Goal: Transaction & Acquisition: Purchase product/service

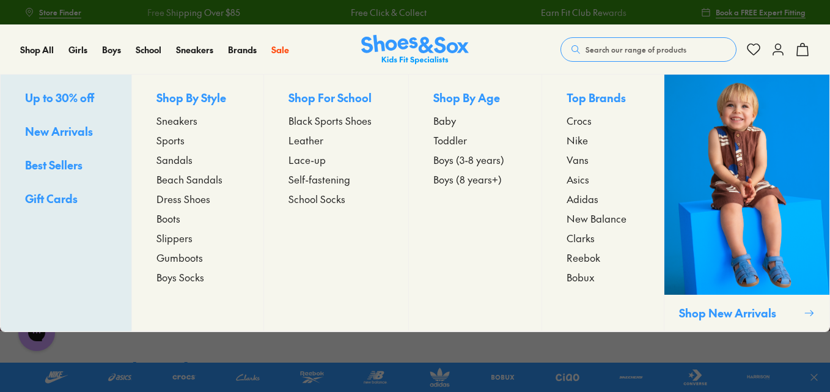
click at [173, 159] on span "Sandals" at bounding box center [174, 159] width 36 height 15
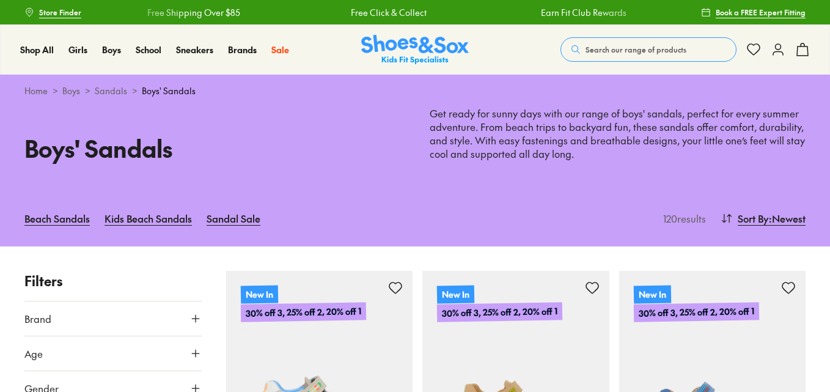
type input "***"
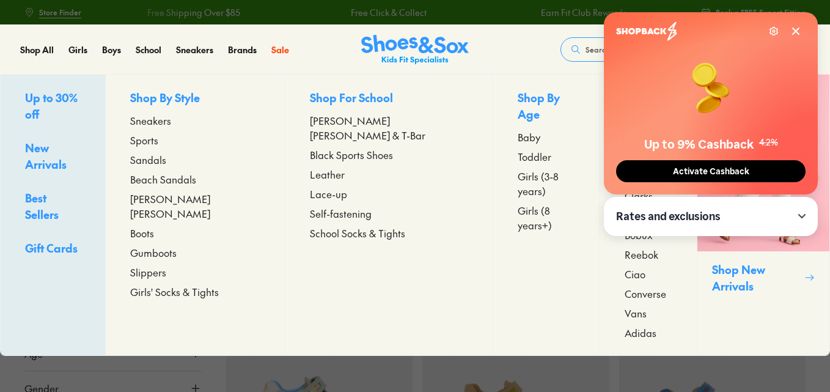
click at [166, 160] on span "Sandals" at bounding box center [148, 159] width 36 height 15
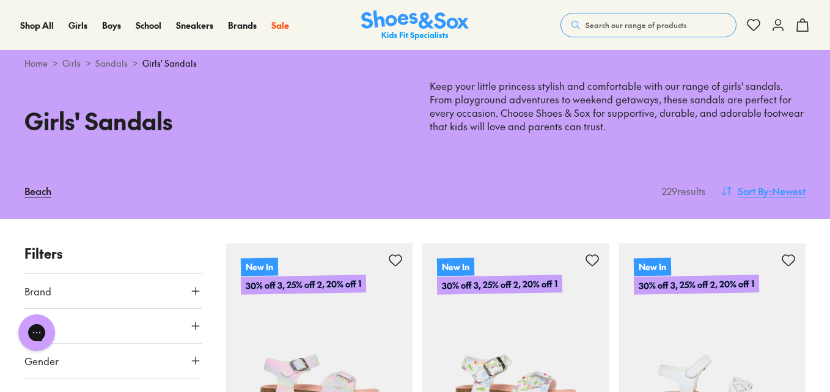
click at [781, 191] on span ": Newest" at bounding box center [787, 190] width 37 height 15
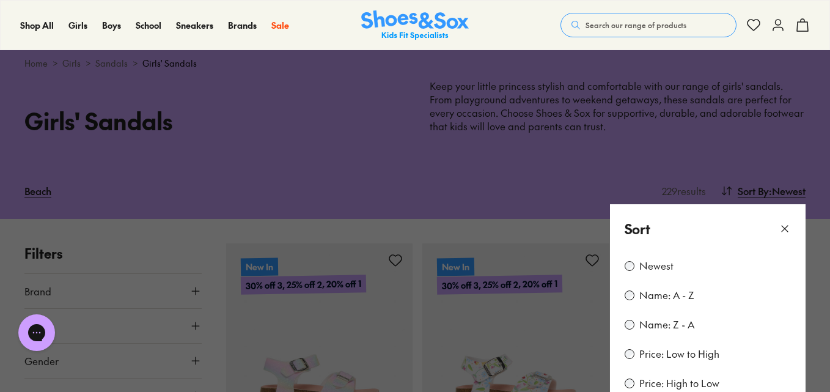
click at [653, 353] on label "Price: Low to High" at bounding box center [679, 353] width 80 height 13
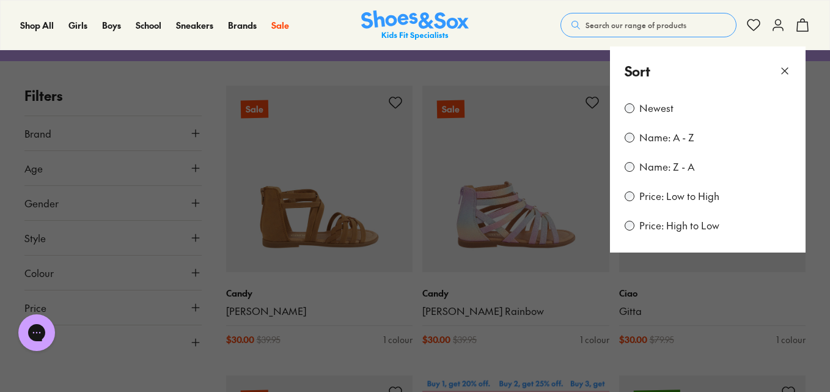
click at [785, 71] on use at bounding box center [785, 71] width 6 height 6
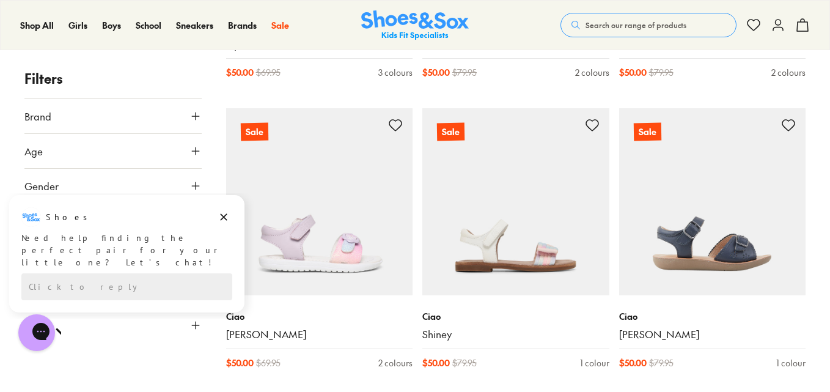
scroll to position [2776, 0]
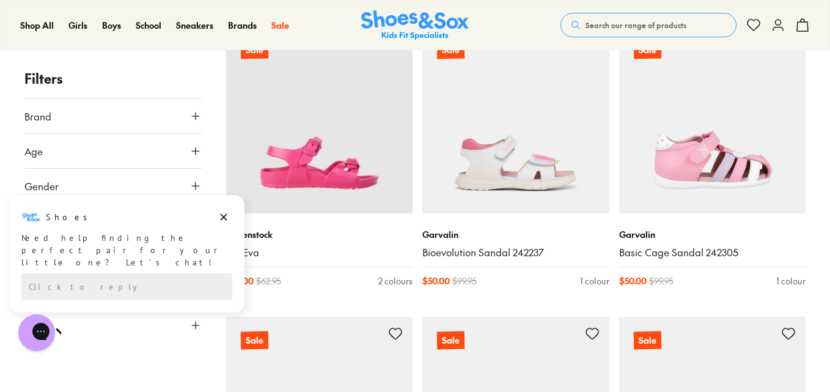
scroll to position [3436, 0]
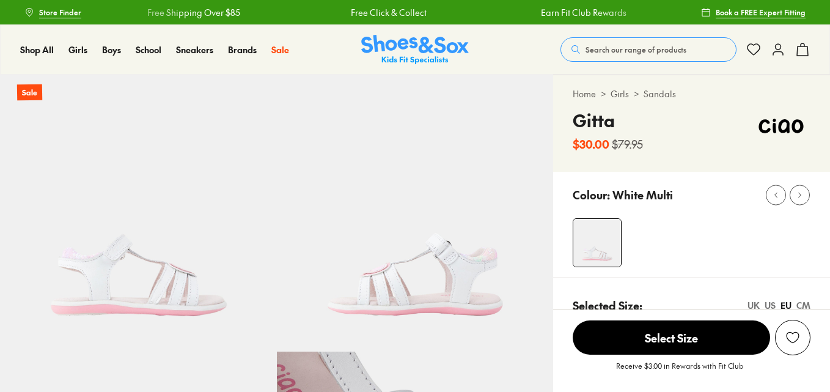
select select "*"
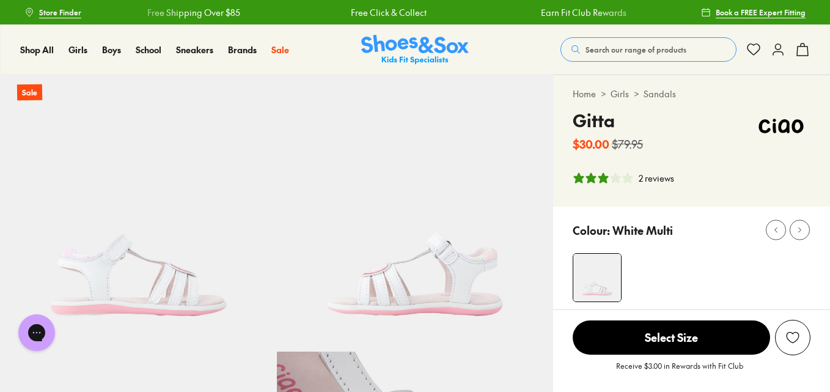
click at [653, 179] on div "2 reviews" at bounding box center [656, 178] width 35 height 13
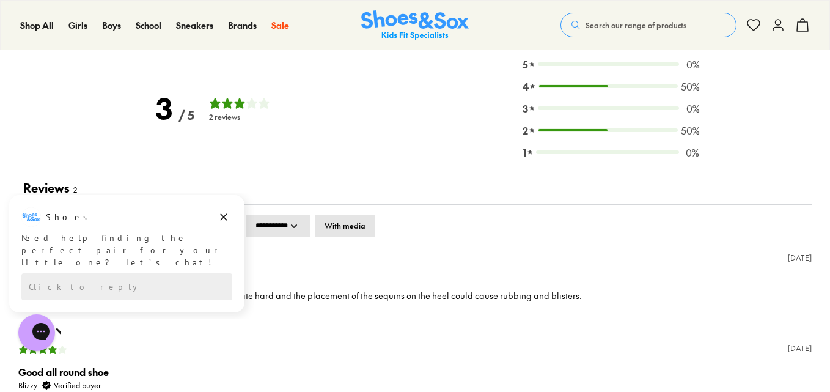
scroll to position [1762, 0]
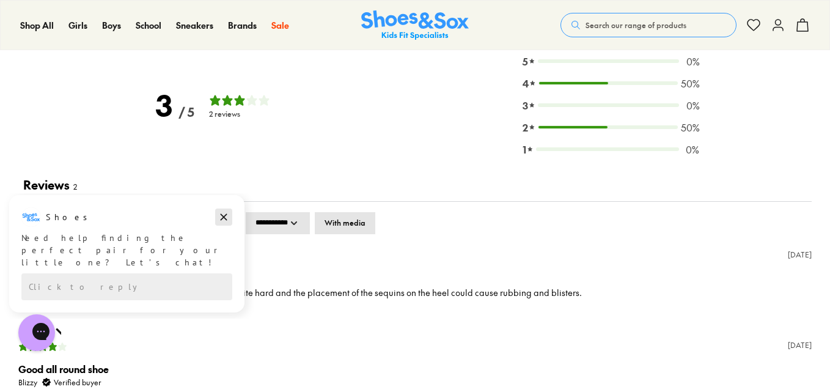
click at [228, 218] on icon "Dismiss campaign" at bounding box center [224, 217] width 12 height 15
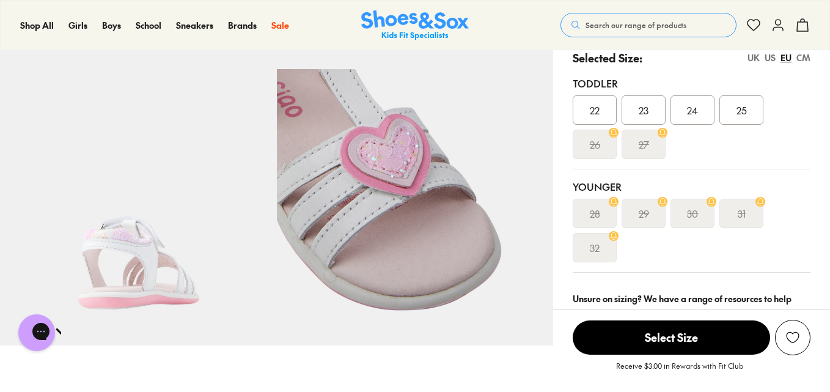
scroll to position [283, 0]
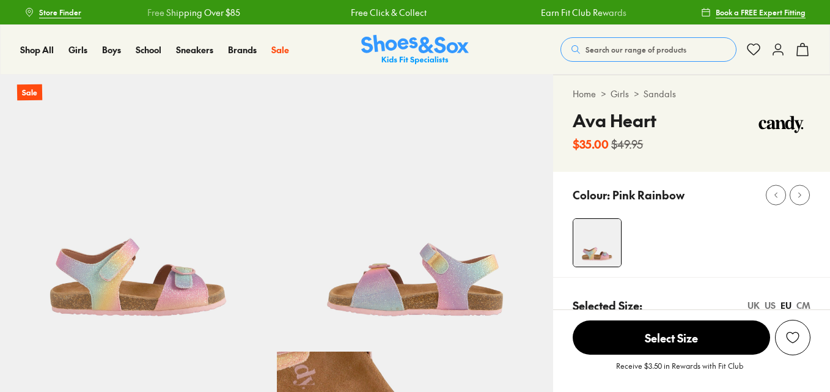
select select "*"
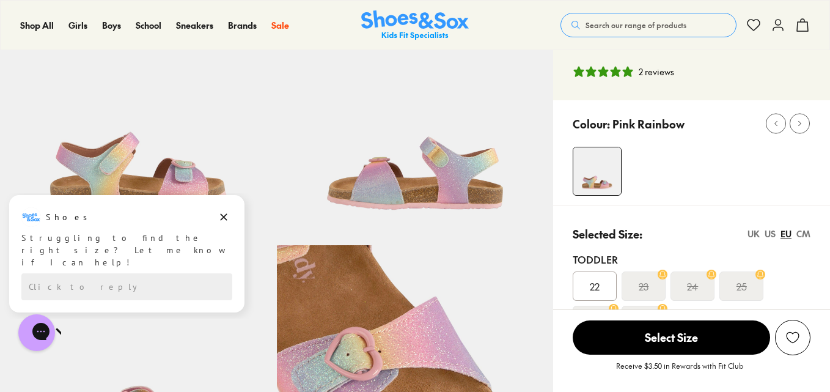
scroll to position [104, 0]
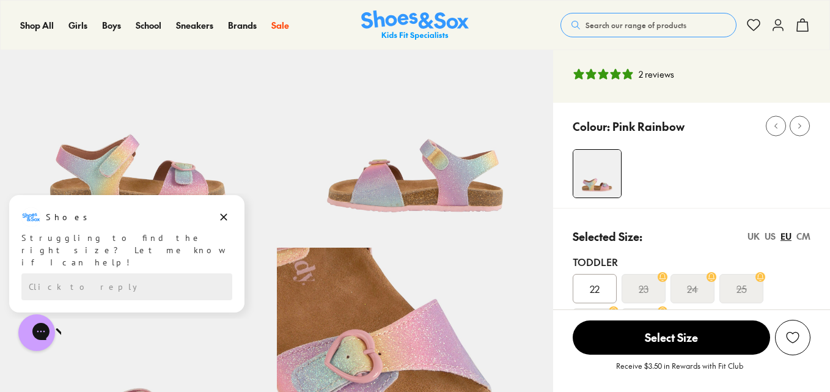
click at [757, 237] on div "UK" at bounding box center [754, 236] width 12 height 13
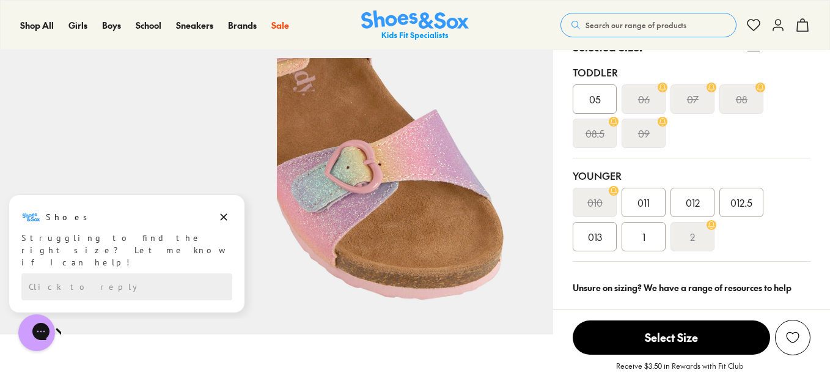
scroll to position [295, 0]
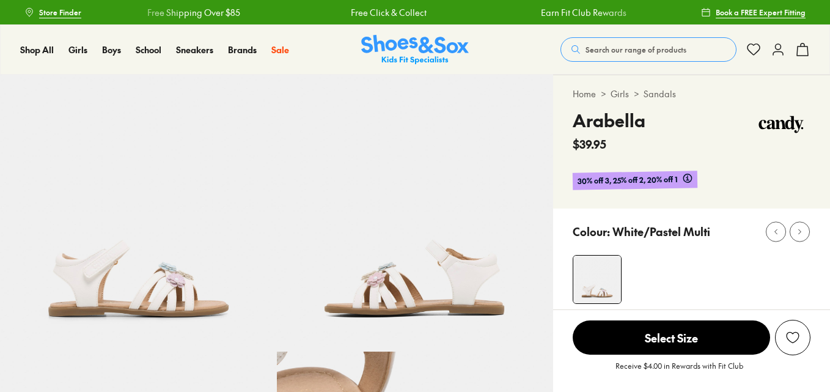
select select "*"
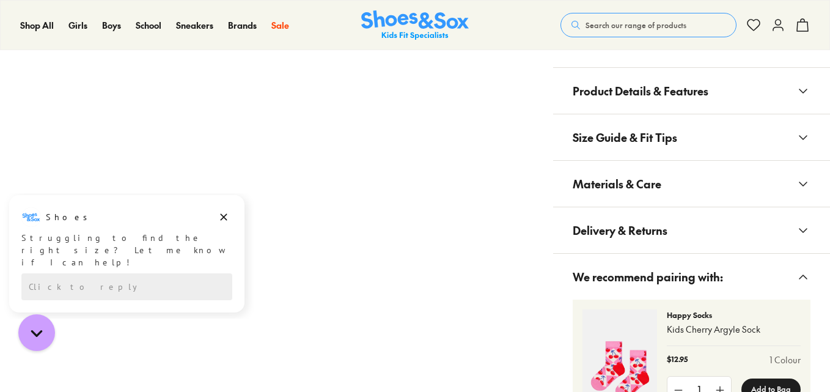
scroll to position [841, 0]
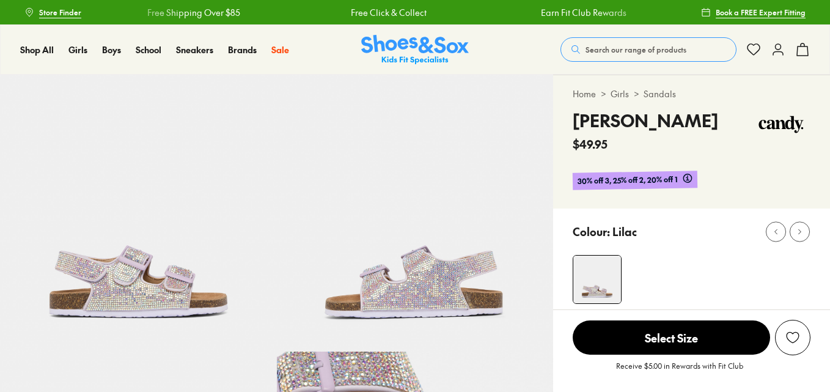
select select "*"
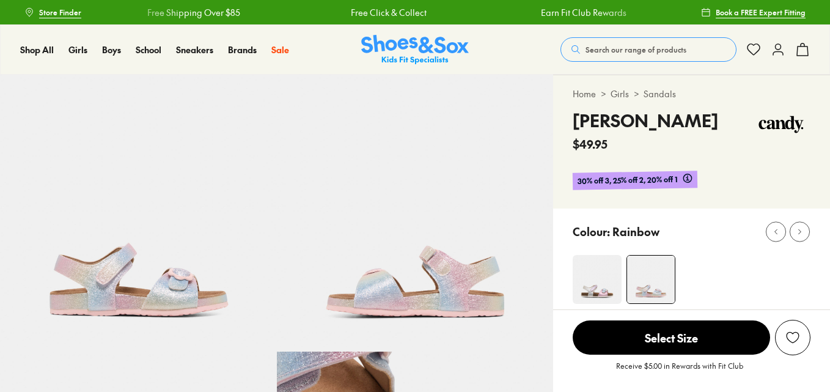
select select "*"
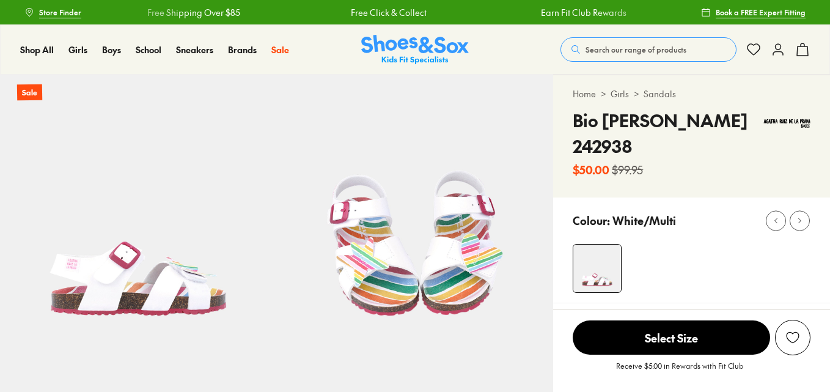
select select "*"
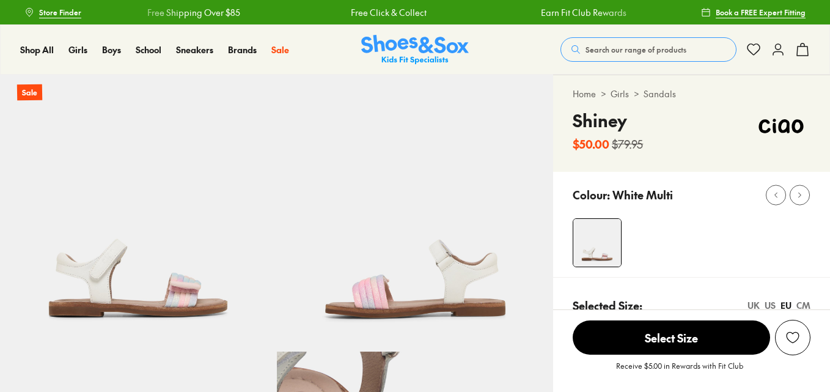
select select "*"
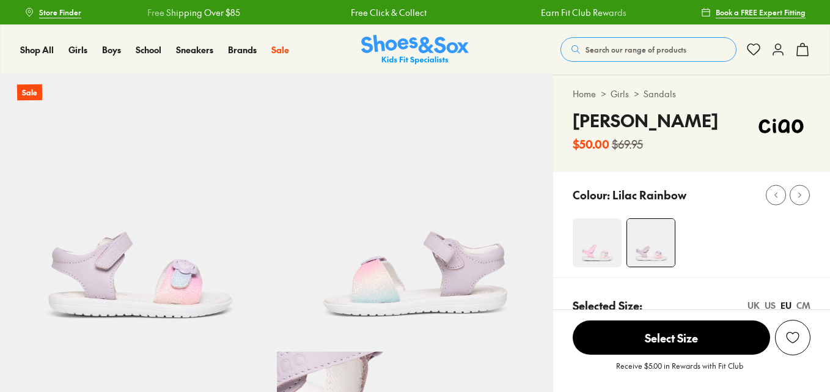
select select "*"
